Goal: Information Seeking & Learning: Check status

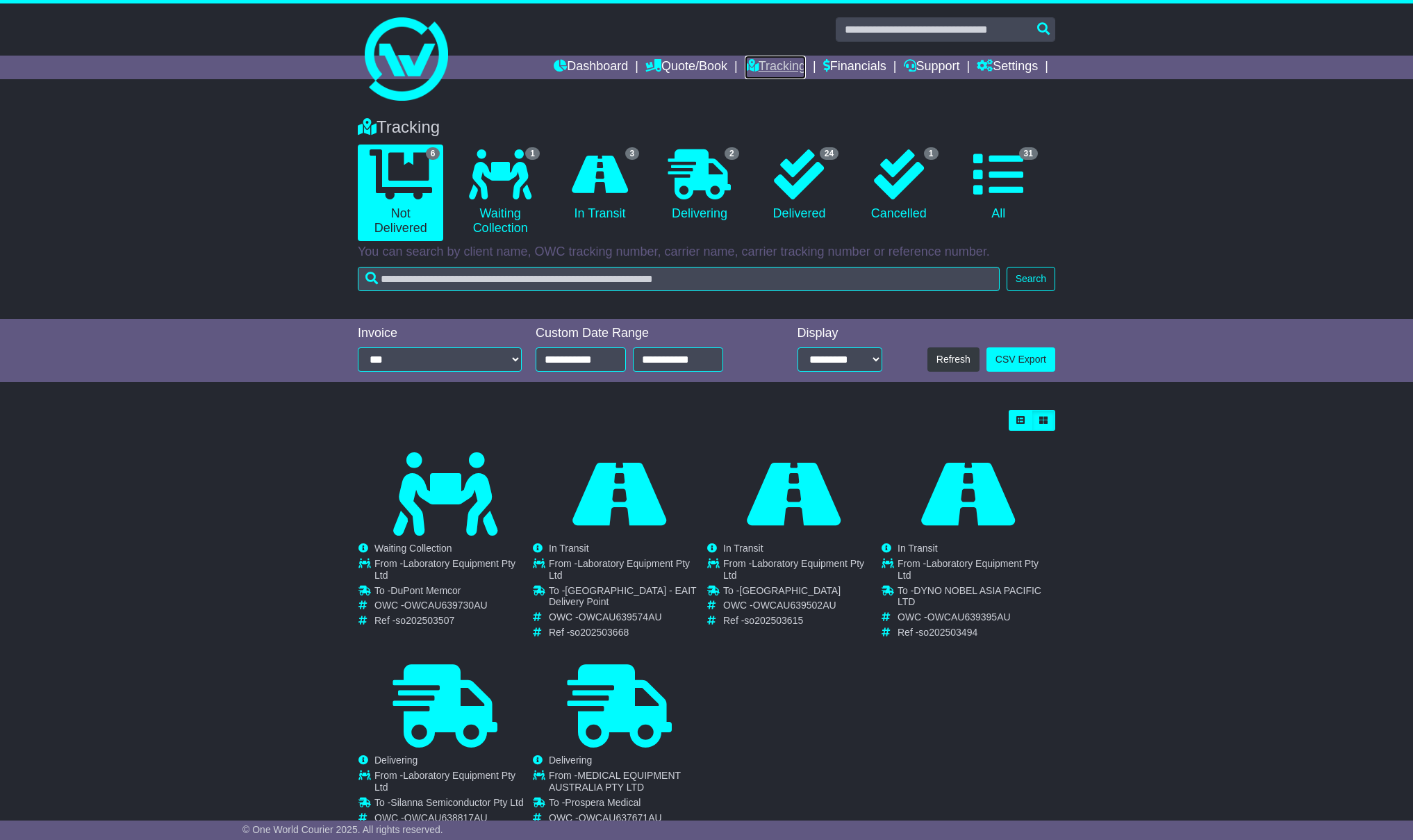
click at [755, 67] on link "Tracking" at bounding box center [776, 68] width 61 height 24
